Goal: Check status: Check status

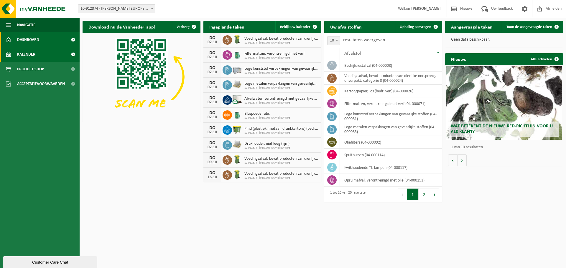
click at [34, 59] on span "Kalender" at bounding box center [26, 54] width 18 height 15
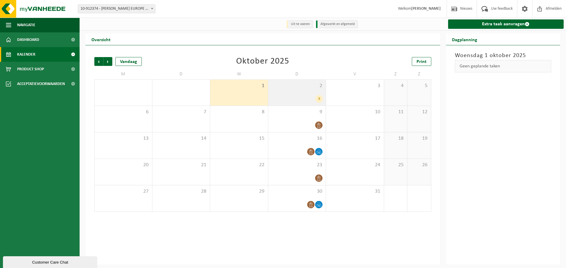
click at [318, 100] on div "8" at bounding box center [318, 99] width 7 height 8
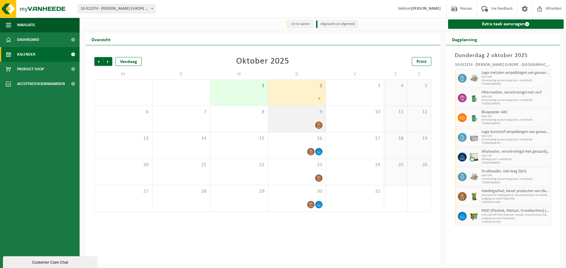
click at [318, 128] on icon at bounding box center [318, 125] width 5 height 5
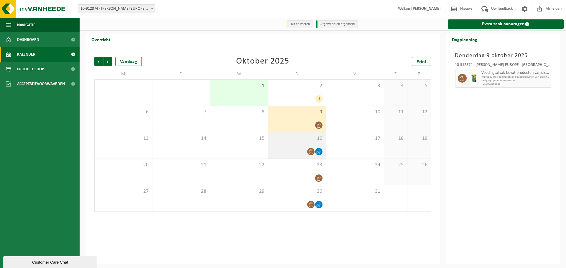
click at [306, 142] on span "16" at bounding box center [297, 139] width 52 height 6
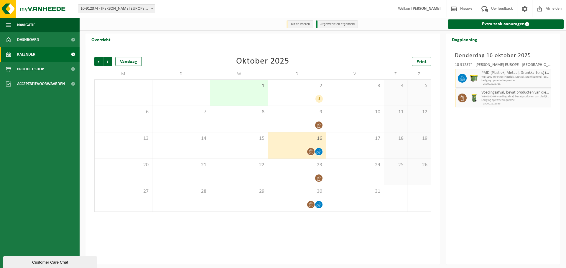
click at [245, 91] on div "1" at bounding box center [239, 93] width 58 height 26
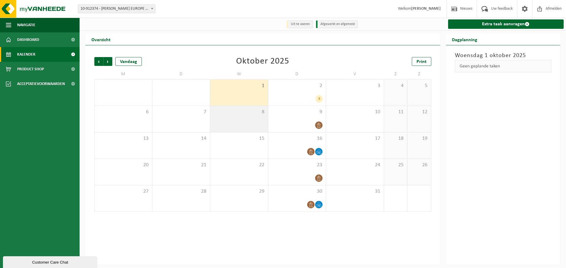
click at [246, 110] on span "8" at bounding box center [239, 112] width 52 height 6
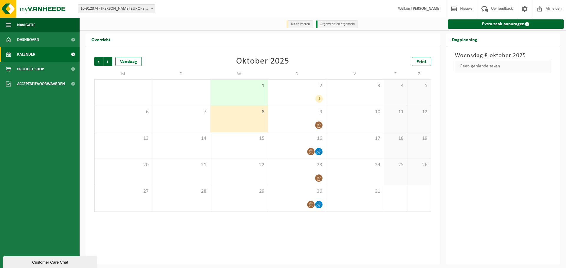
click at [247, 101] on div "1" at bounding box center [239, 93] width 58 height 26
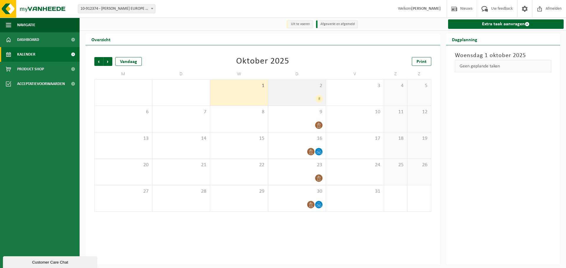
click at [282, 91] on div "2 8" at bounding box center [297, 93] width 58 height 26
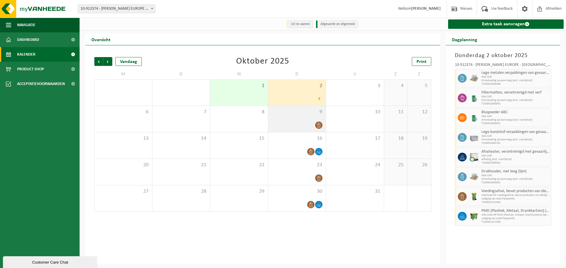
click at [297, 114] on span "9" at bounding box center [297, 112] width 52 height 6
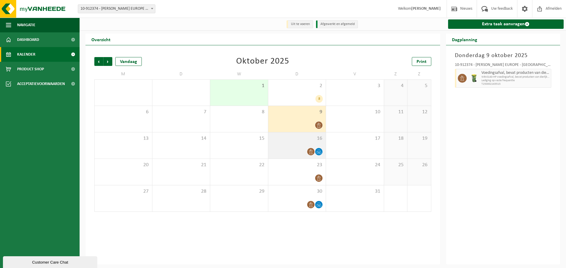
click at [295, 142] on span "16" at bounding box center [297, 139] width 52 height 6
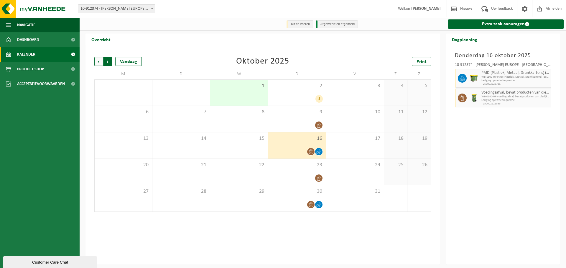
click at [100, 63] on span "Vorige" at bounding box center [98, 61] width 9 height 9
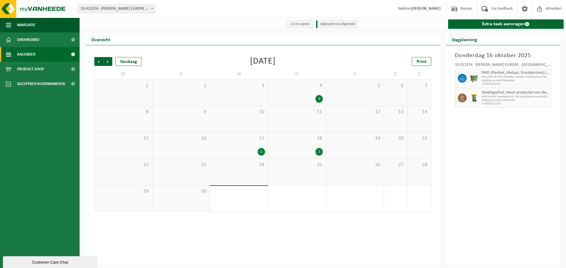
click at [281, 168] on span "25" at bounding box center [297, 165] width 52 height 6
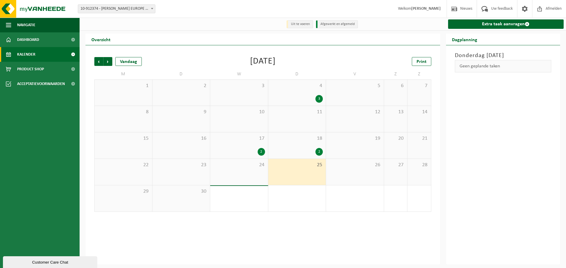
click at [281, 168] on span "25" at bounding box center [297, 165] width 52 height 6
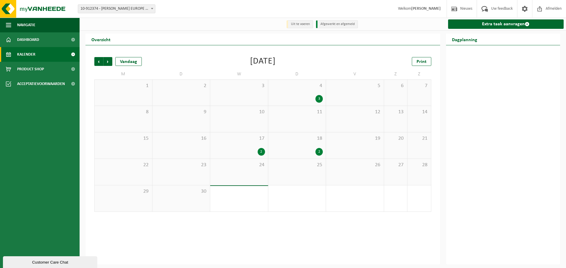
click at [297, 142] on span "18" at bounding box center [297, 139] width 52 height 6
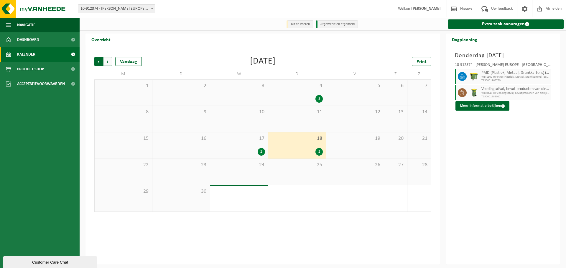
click at [111, 60] on span "Volgende" at bounding box center [107, 61] width 9 height 9
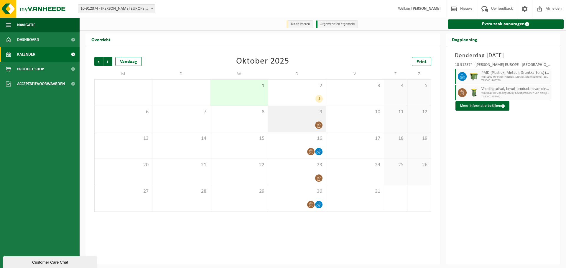
click at [289, 130] on div "9" at bounding box center [297, 119] width 58 height 26
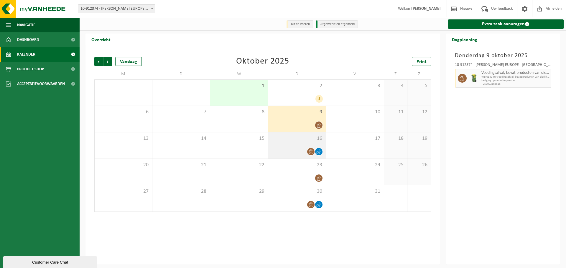
click at [295, 139] on span "16" at bounding box center [297, 139] width 52 height 6
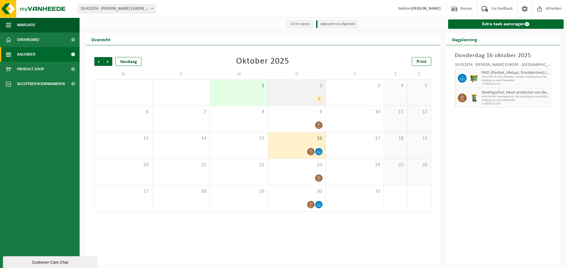
click at [288, 101] on div "8" at bounding box center [297, 99] width 52 height 8
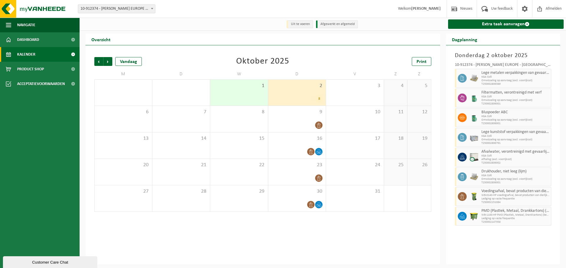
click at [318, 100] on div "8" at bounding box center [318, 99] width 7 height 8
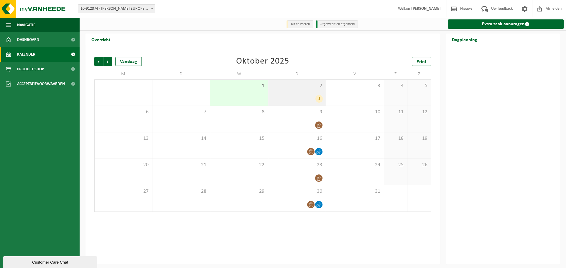
click at [318, 100] on div "8" at bounding box center [318, 99] width 7 height 8
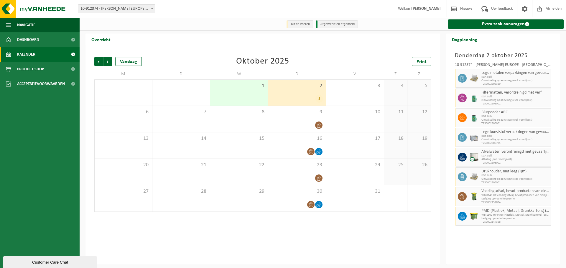
click at [317, 102] on div "8" at bounding box center [318, 99] width 7 height 8
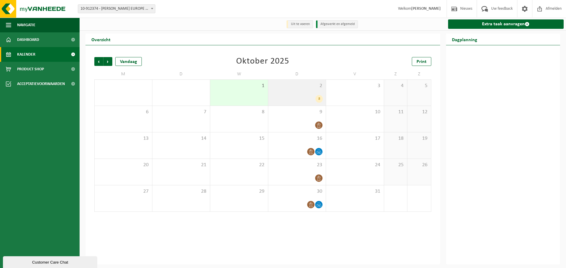
click at [318, 101] on div "8" at bounding box center [318, 99] width 7 height 8
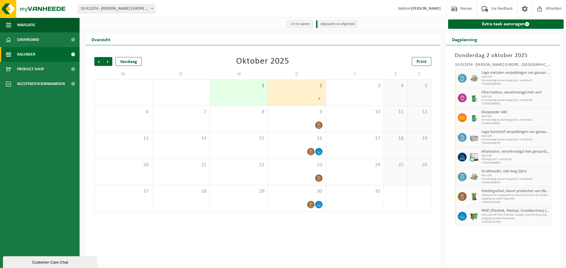
click at [345, 261] on div "Vorige Volgende Vandaag Oktober 2025 Print M D W D V Z Z 29 30 1 2 8 3 4 5 6 7 …" at bounding box center [262, 154] width 354 height 219
click at [346, 254] on div "Vorige Volgende Vandaag Oktober 2025 Print M D W D V Z Z 29 30 1 2 8 3 4 5 6 7 …" at bounding box center [262, 154] width 354 height 219
click at [235, 244] on div "Vorige Volgende Vandaag Oktober 2025 Print M D W D V Z Z 29 30 1 2 8 3 4 5 6 7 …" at bounding box center [262, 154] width 354 height 219
